Goal: Transaction & Acquisition: Purchase product/service

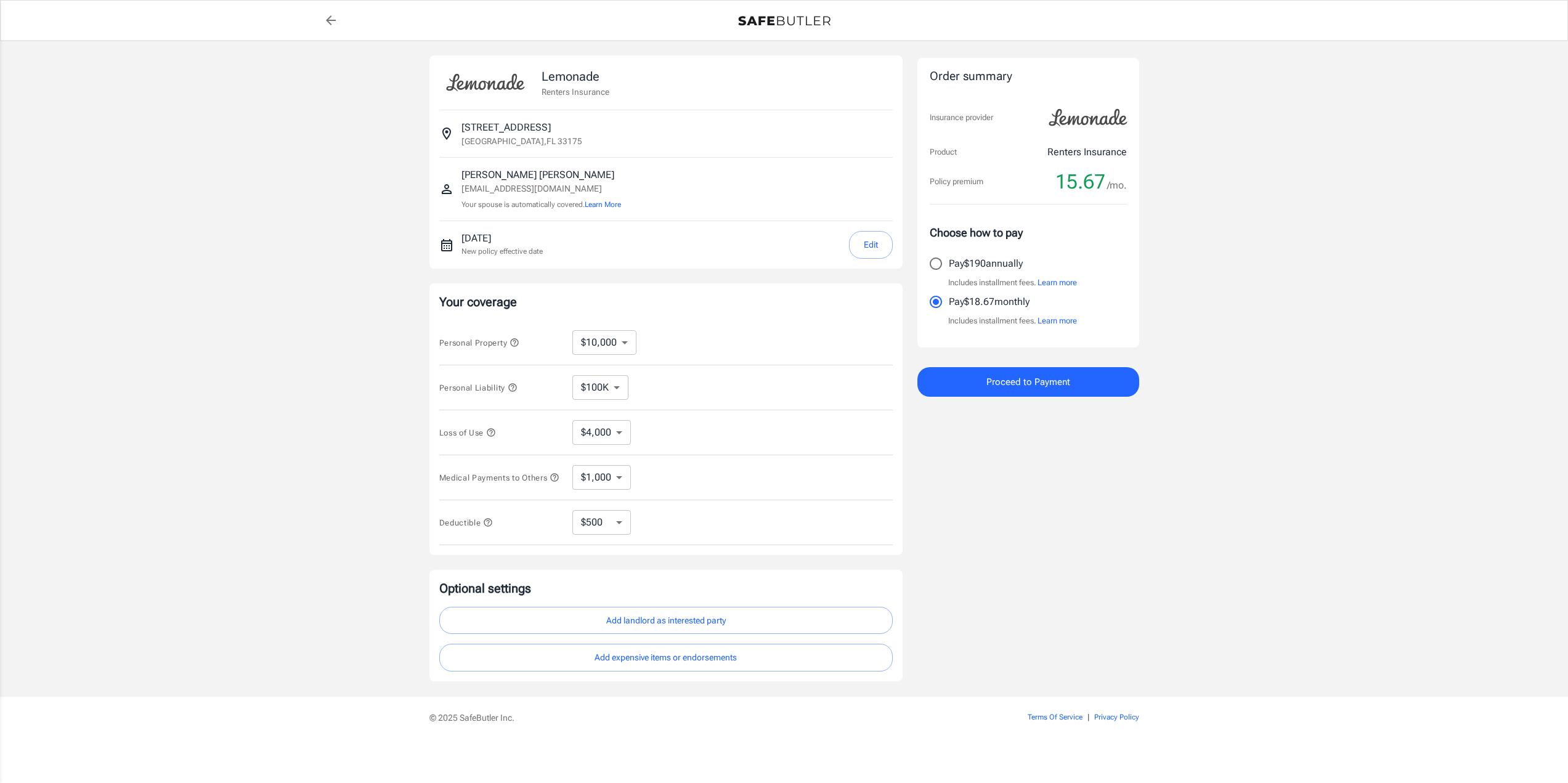
select select "500"
click at [622, 347] on select "$10,000 $20,000 $30,000 $40,000 $50,000 $100K" at bounding box center [604, 342] width 64 height 25
click at [495, 437] on icon "button" at bounding box center [491, 433] width 10 height 10
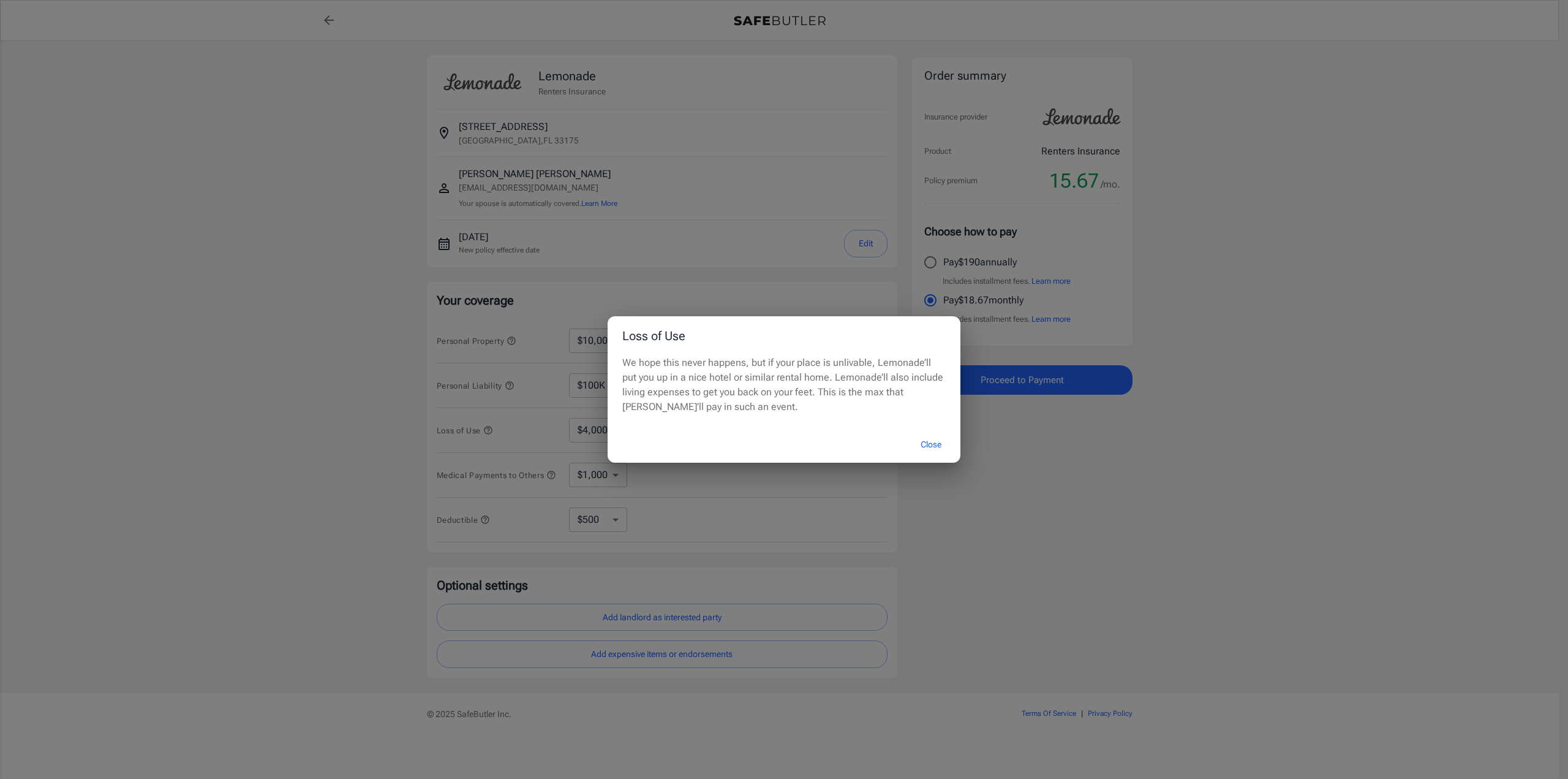
click at [299, 324] on div "Loss of Use We hope this never happens, but if your place is unlivable, Lemonad…" at bounding box center [784, 390] width 1568 height 779
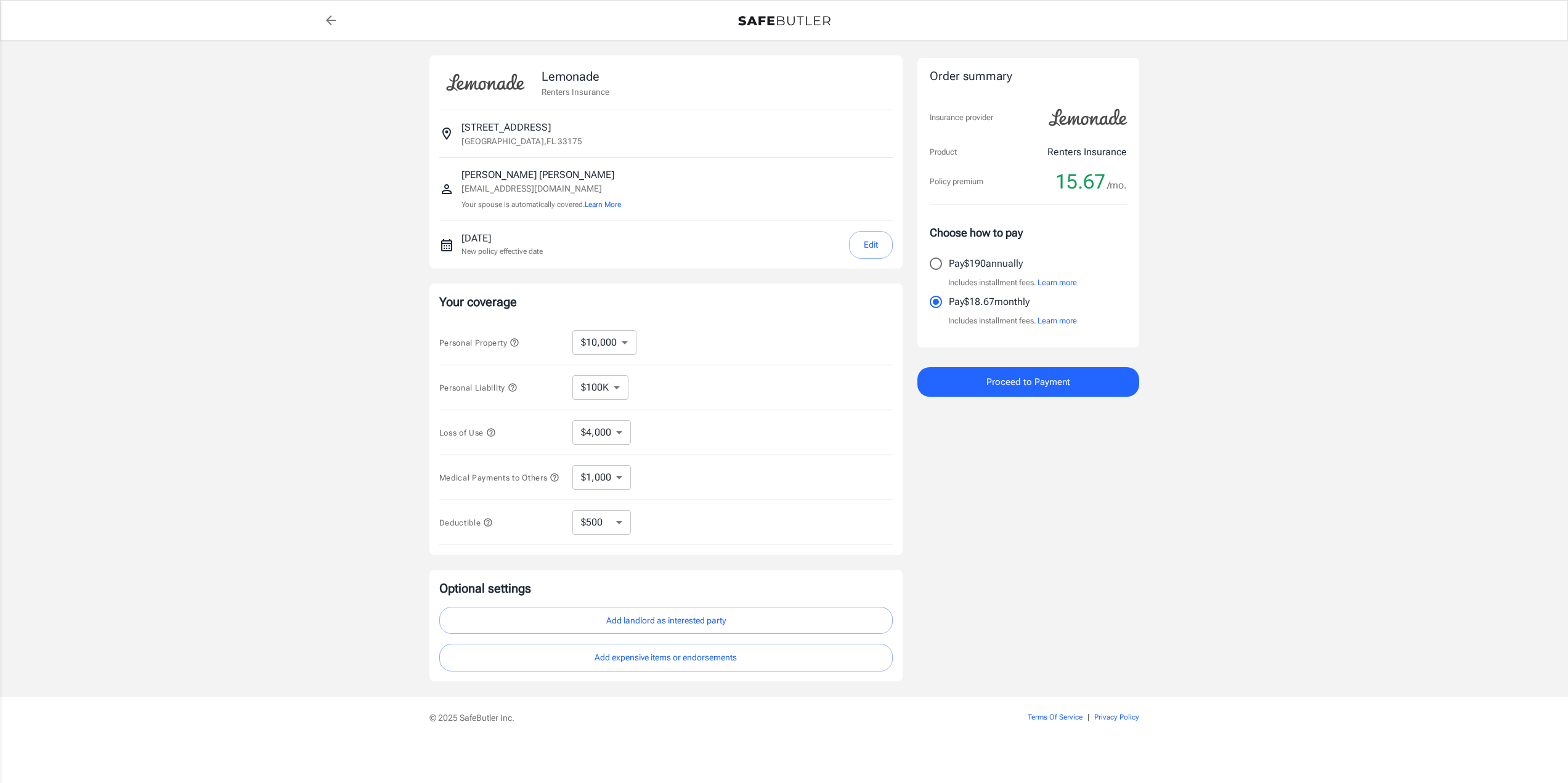
scroll to position [4, 0]
select select "500"
click at [620, 434] on select "$4,000" at bounding box center [601, 433] width 59 height 25
click at [399, 381] on div "Lemonade Renters Insurance 13184 SW 19th Terrace Miami , FL 33175 Ruiz Borroto …" at bounding box center [784, 368] width 1568 height 656
click at [599, 431] on select "$4,000" at bounding box center [601, 433] width 59 height 25
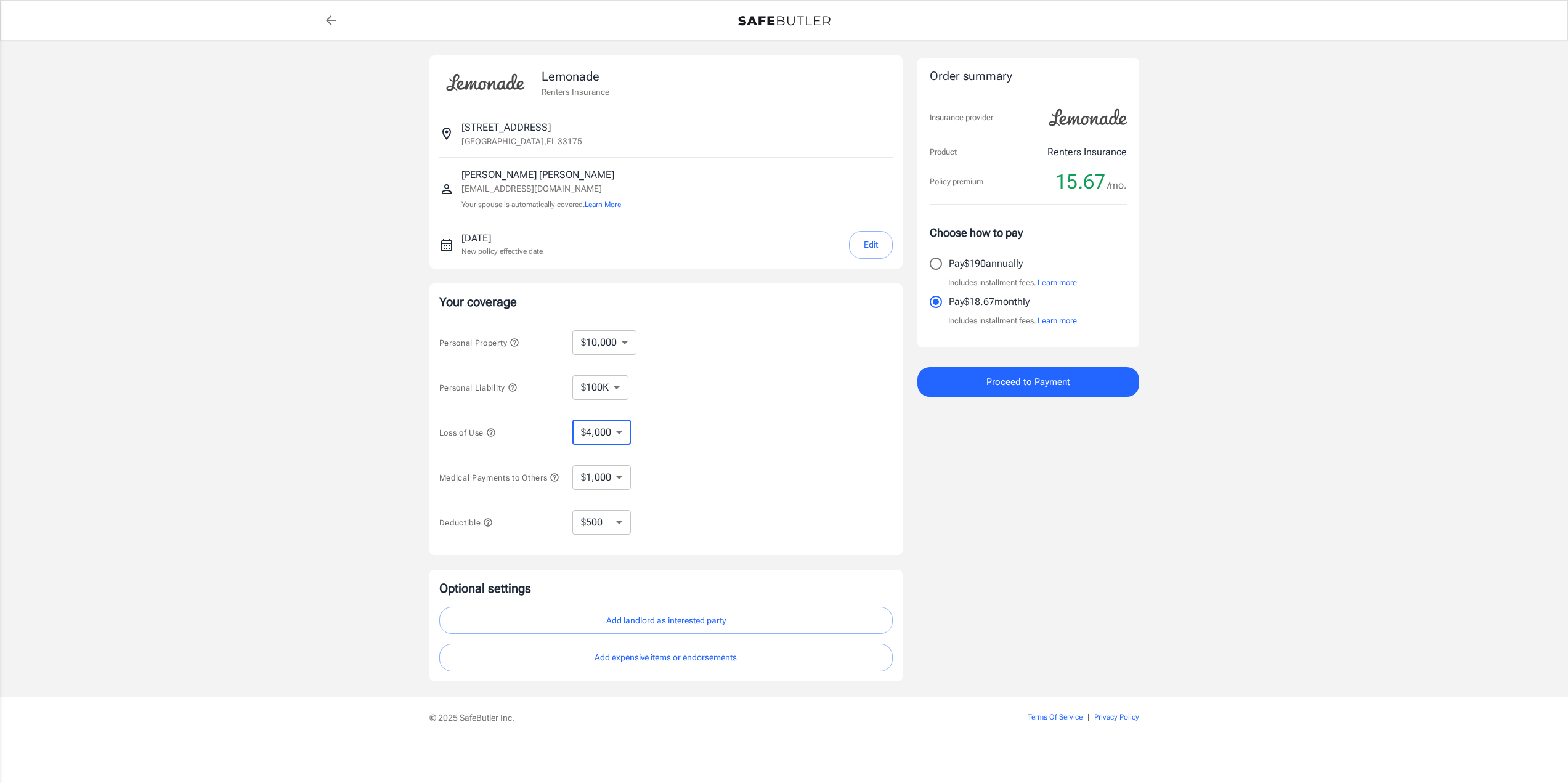
click at [622, 429] on select "$4,000" at bounding box center [601, 433] width 59 height 25
click at [491, 430] on icon "button" at bounding box center [491, 433] width 10 height 10
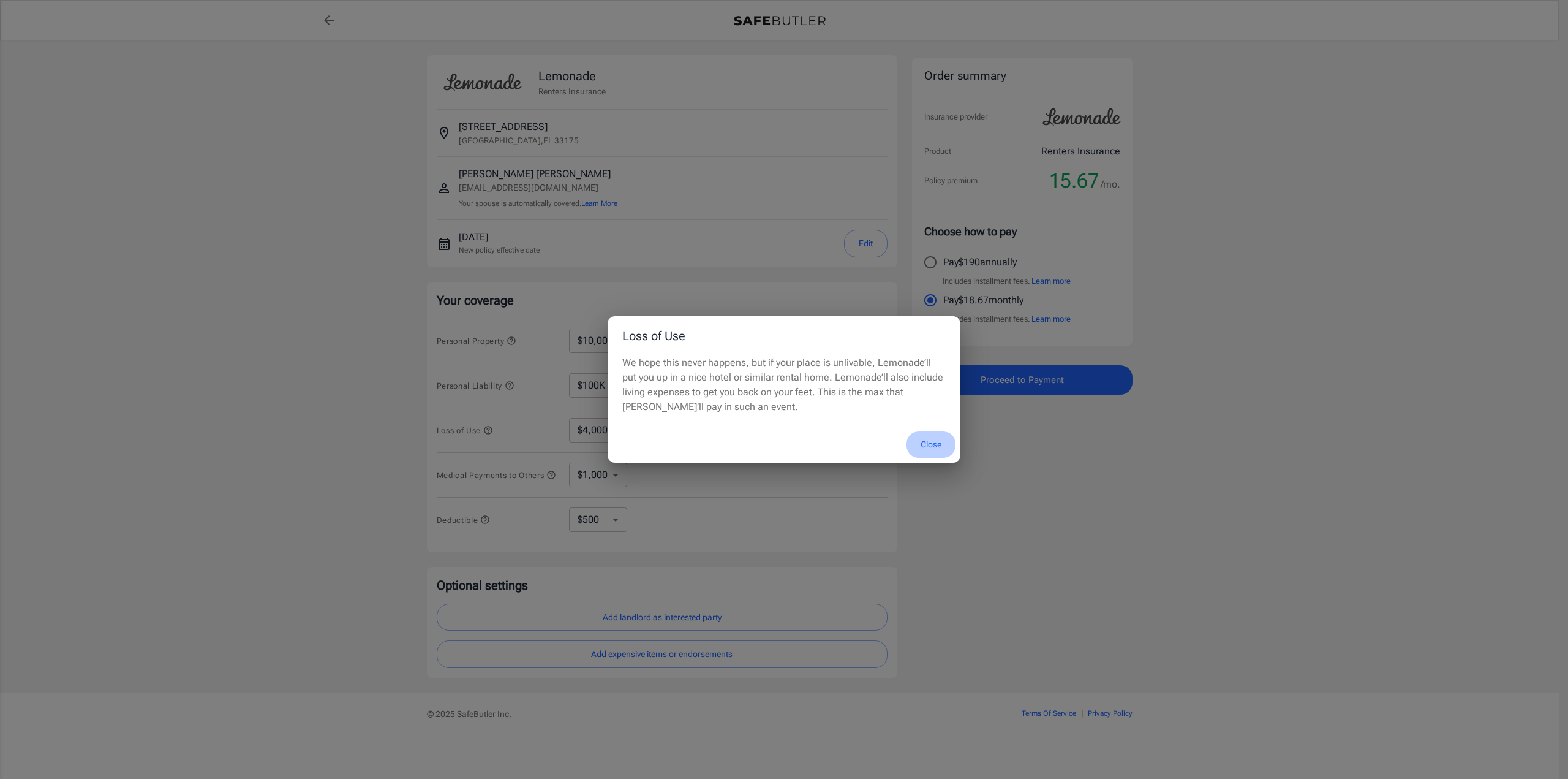
click at [930, 440] on button "Close" at bounding box center [931, 444] width 49 height 26
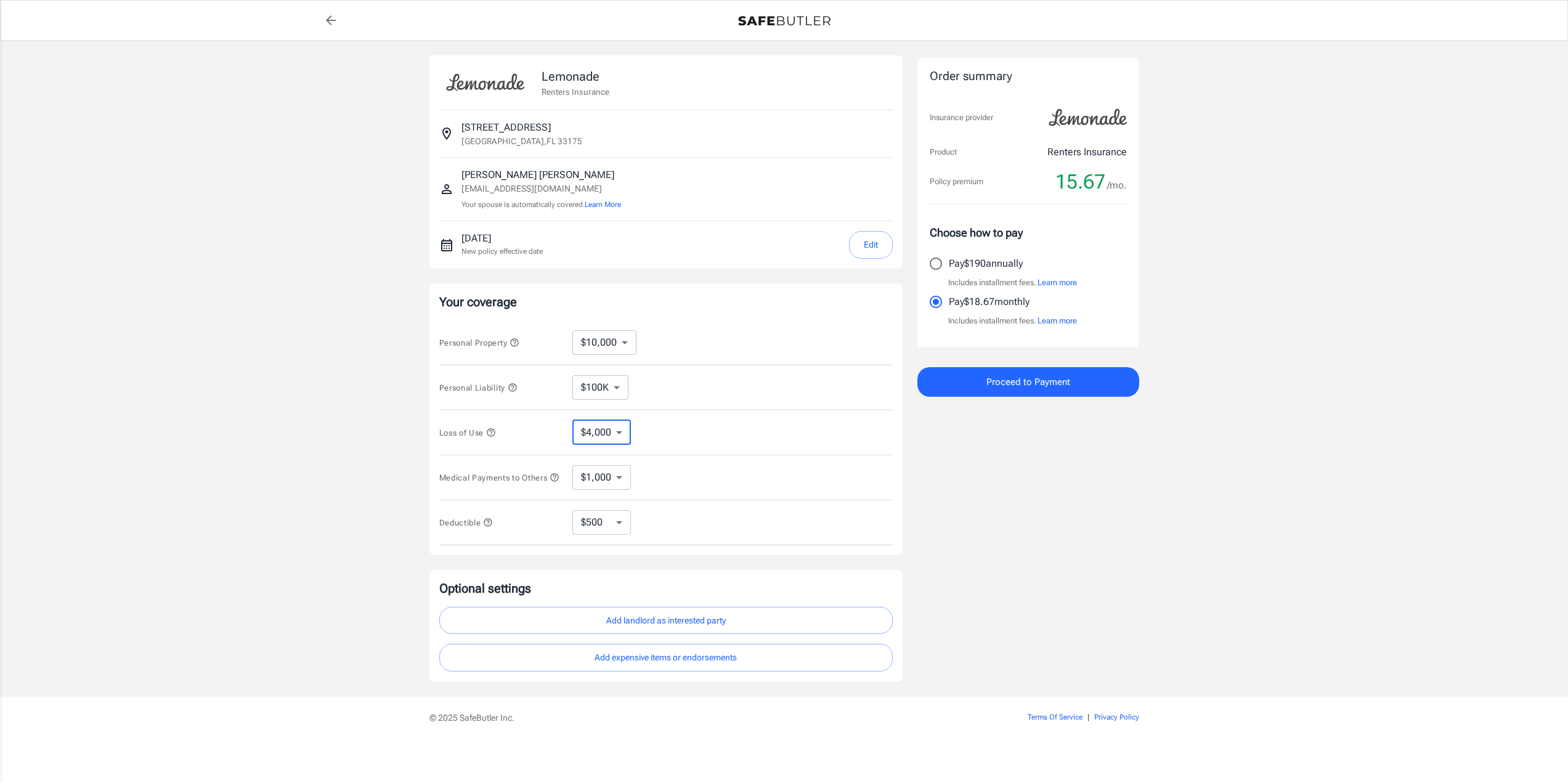
click at [622, 434] on select "$4,000" at bounding box center [601, 433] width 59 height 25
click at [387, 346] on div "Lemonade Renters Insurance 13184 SW 19th Terrace Miami , FL 33175 Ruiz Borroto …" at bounding box center [784, 368] width 1568 height 656
drag, startPoint x: 392, startPoint y: 291, endPoint x: 726, endPoint y: 494, distance: 390.9
click at [727, 533] on div "Lemonade Renters Insurance 13184 SW 19th Terrace Miami , FL 33175 Ruiz Borroto …" at bounding box center [784, 368] width 1568 height 656
click at [594, 437] on select "$4,000" at bounding box center [601, 433] width 59 height 25
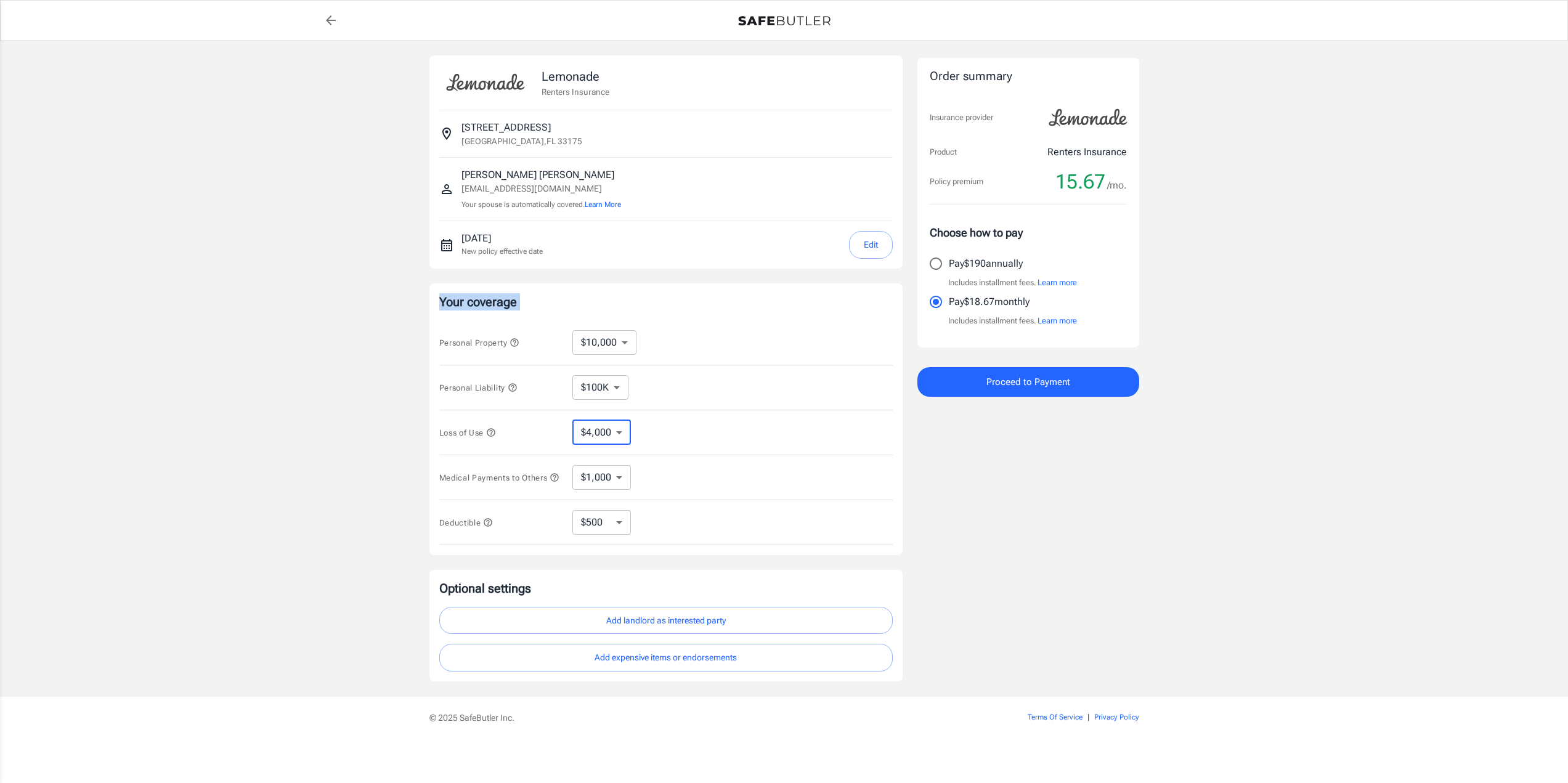
click at [608, 429] on select "$4,000" at bounding box center [601, 433] width 59 height 25
click at [622, 429] on select "$4,000" at bounding box center [601, 433] width 59 height 25
click at [495, 430] on icon "button" at bounding box center [491, 432] width 8 height 8
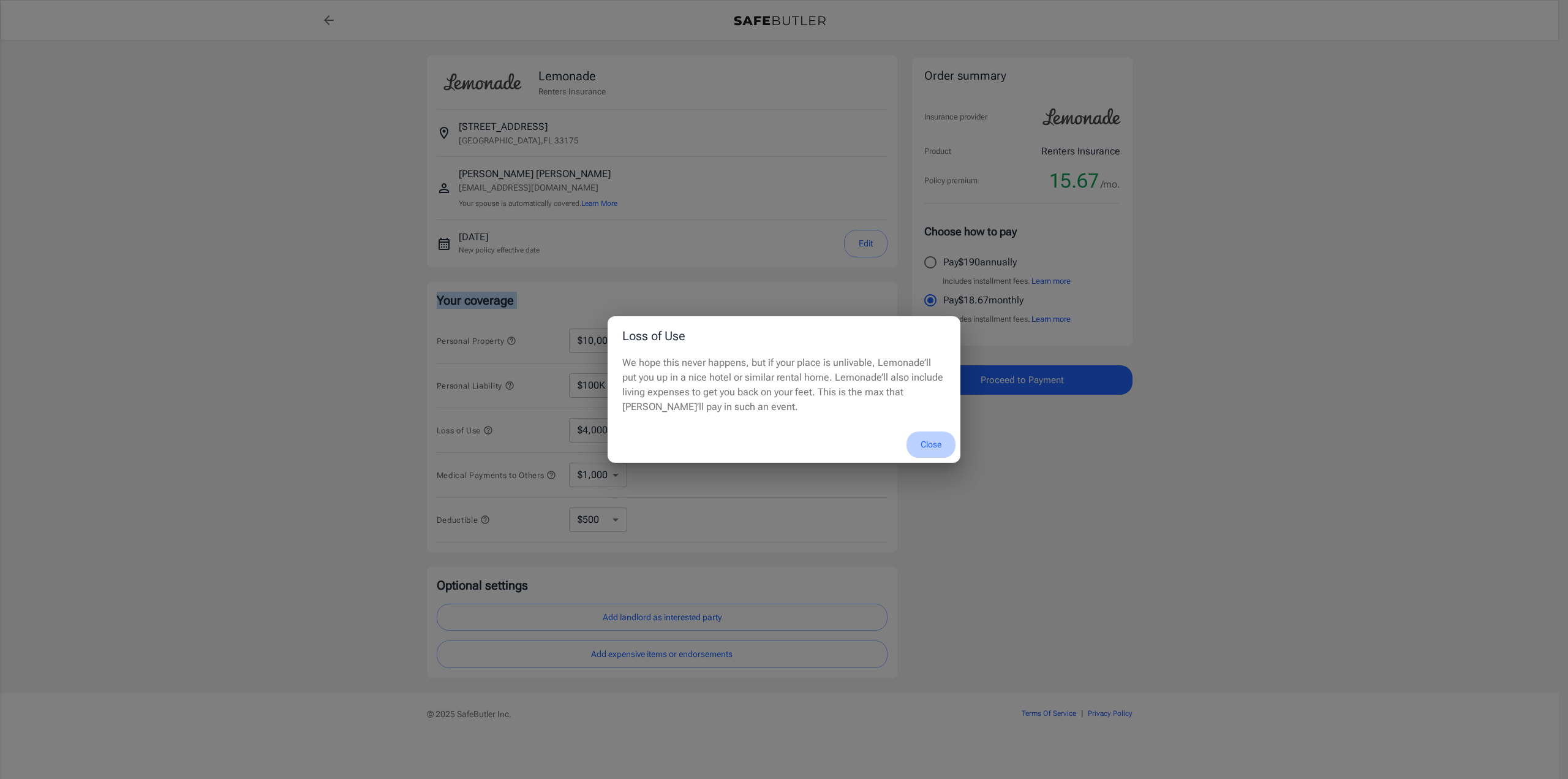
click at [921, 447] on button "Close" at bounding box center [931, 444] width 49 height 26
